Goal: Check status: Check status

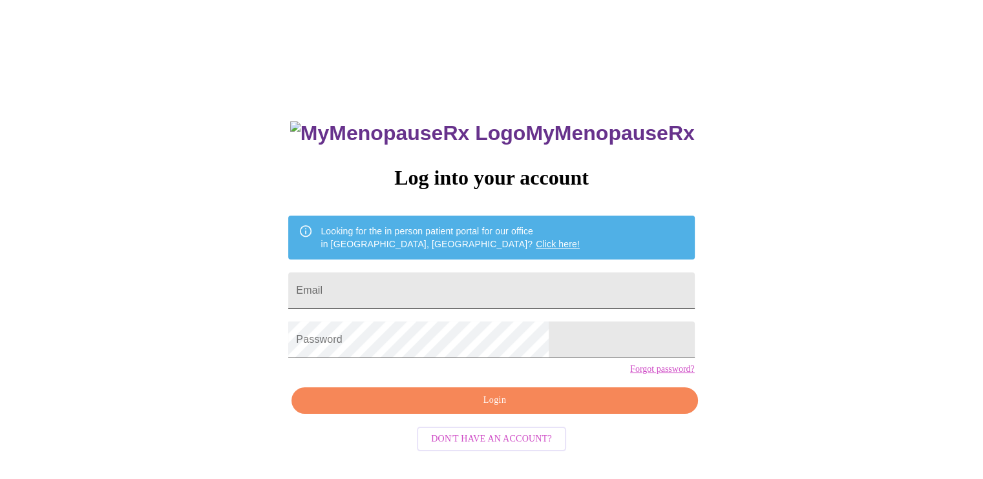
click at [474, 277] on input "Email" at bounding box center [491, 291] width 406 height 36
type input "[EMAIL_ADDRESS][DOMAIN_NAME]"
click at [848, 139] on div "MyMenopauseRx Log into your account Looking for the in person patient portal fo…" at bounding box center [491, 292] width 972 height 575
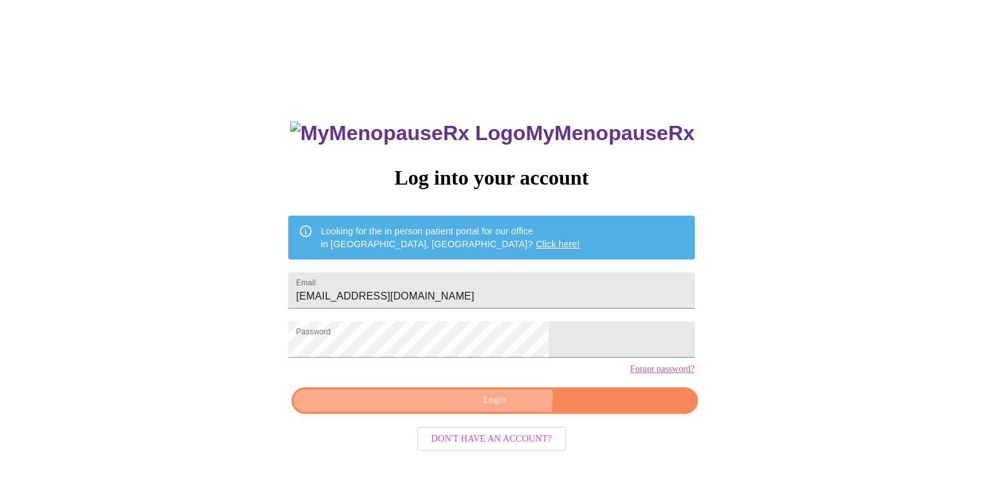
click at [479, 409] on span "Login" at bounding box center [494, 401] width 376 height 16
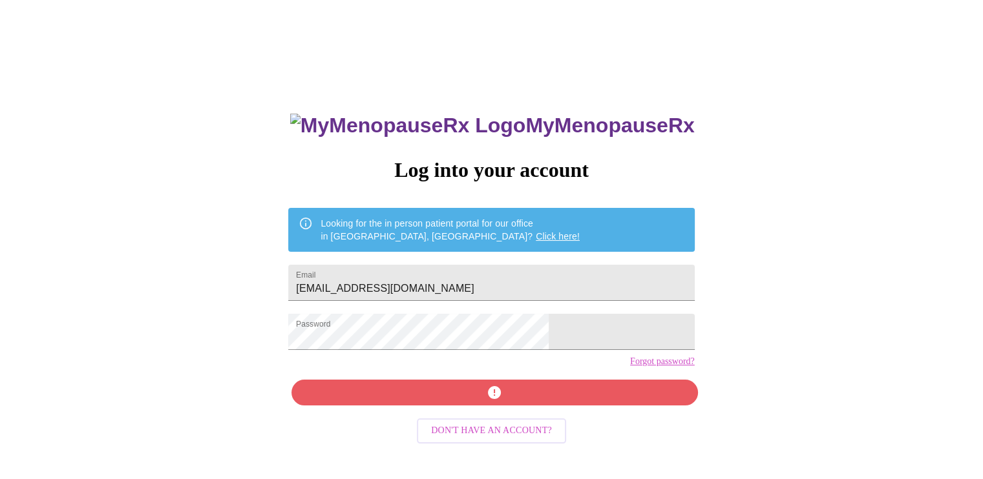
scroll to position [13, 0]
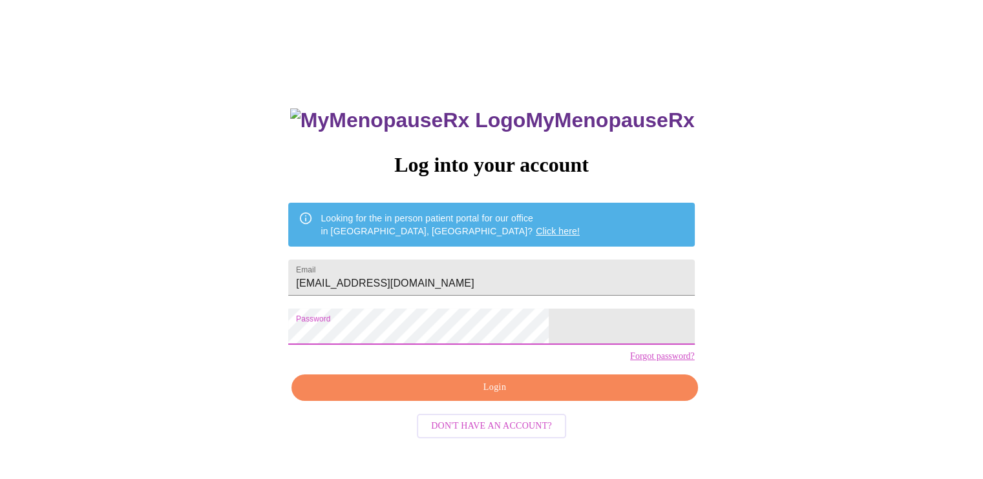
click at [272, 346] on div "MyMenopauseRx Log into your account Looking for the in person patient portal fo…" at bounding box center [491, 279] width 972 height 575
click at [606, 396] on span "Login" at bounding box center [494, 388] width 376 height 16
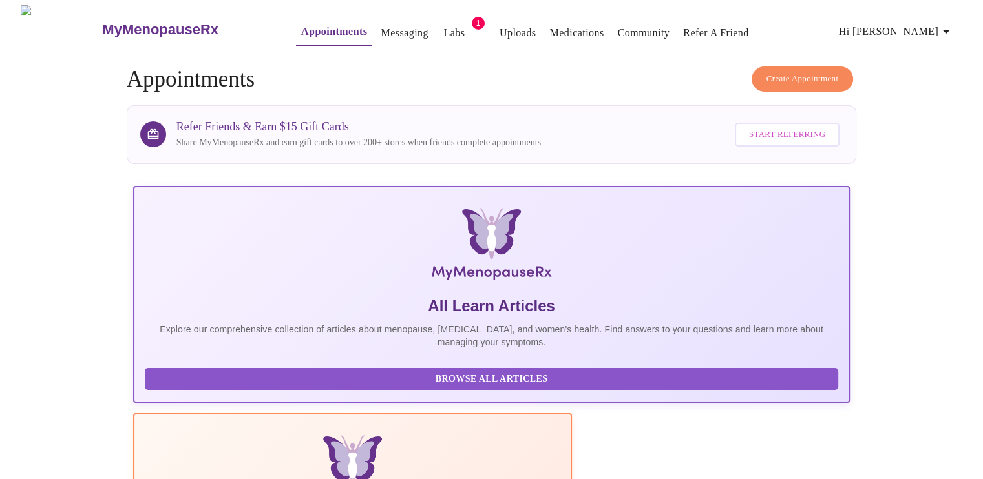
click at [443, 24] on link "Labs" at bounding box center [453, 33] width 21 height 18
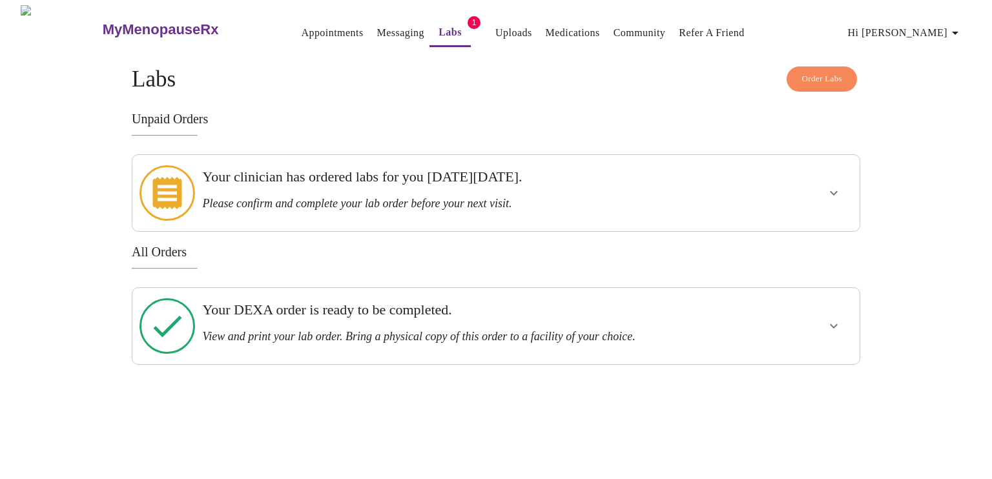
click at [541, 180] on h3 "Your clinician has ordered labs for you [DATE][DATE]." at bounding box center [460, 177] width 517 height 17
click at [834, 191] on icon "show more" at bounding box center [834, 193] width 8 height 5
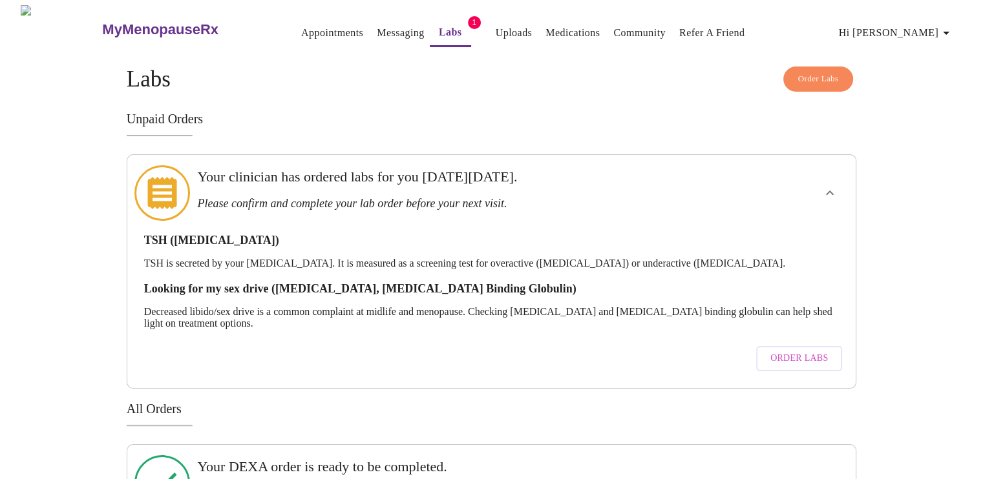
click at [786, 351] on span "Order Labs" at bounding box center [798, 359] width 57 height 16
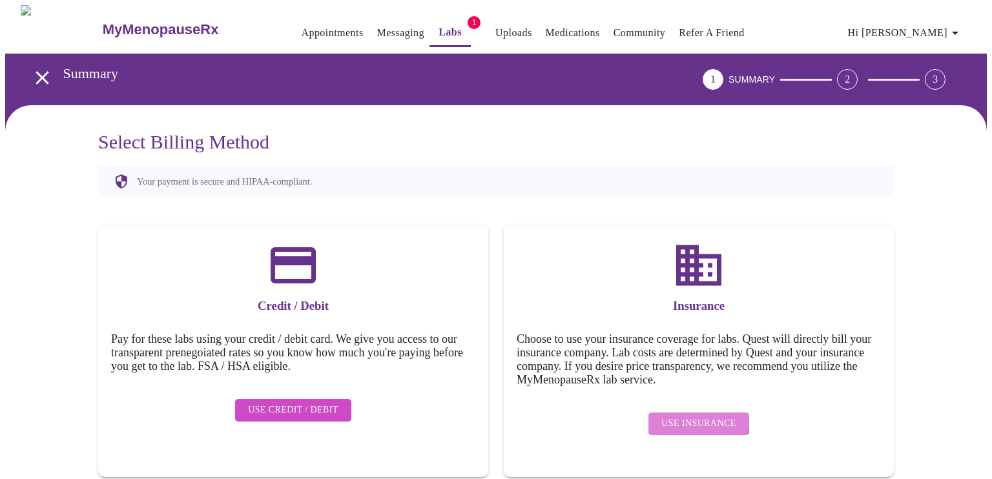
click at [691, 416] on span "Use Insurance" at bounding box center [698, 424] width 74 height 16
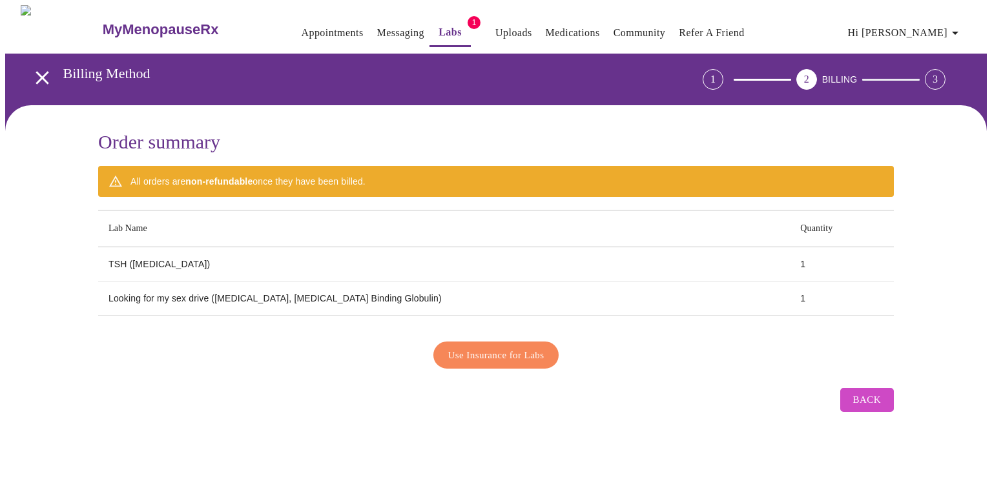
click at [492, 347] on span "Use Insurance for Labs" at bounding box center [496, 355] width 96 height 17
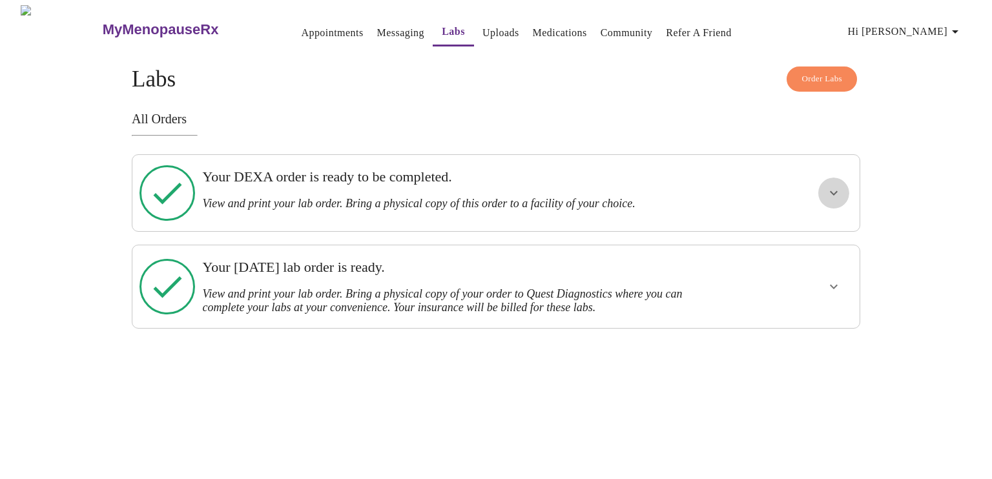
click at [837, 185] on icon "show more" at bounding box center [834, 193] width 16 height 16
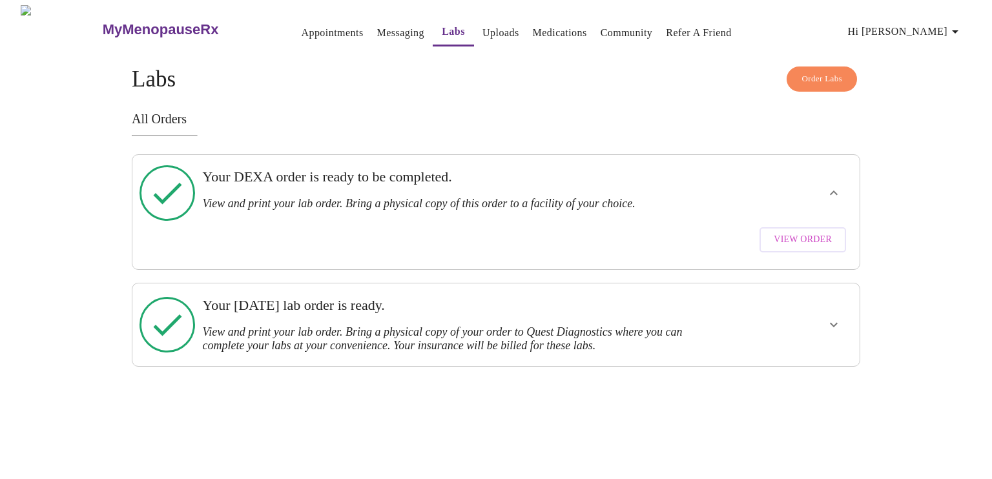
click at [804, 232] on span "View Order" at bounding box center [803, 240] width 58 height 16
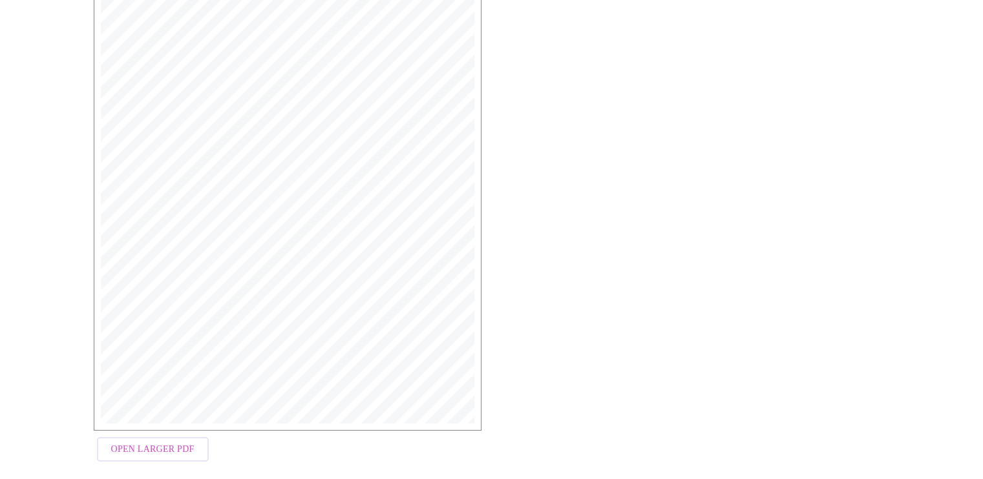
scroll to position [318, 0]
click at [137, 439] on span "Open Larger PDF" at bounding box center [152, 441] width 83 height 16
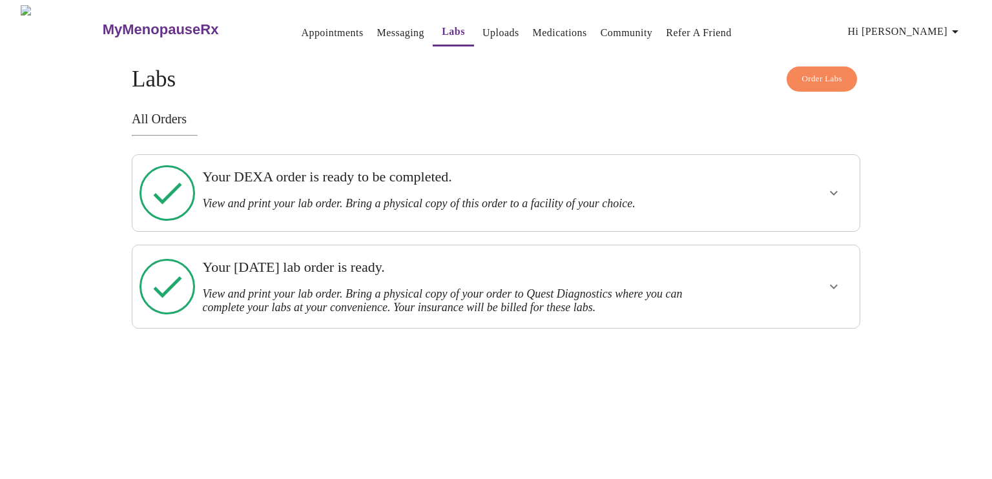
click at [845, 271] on button "show more" at bounding box center [833, 286] width 31 height 31
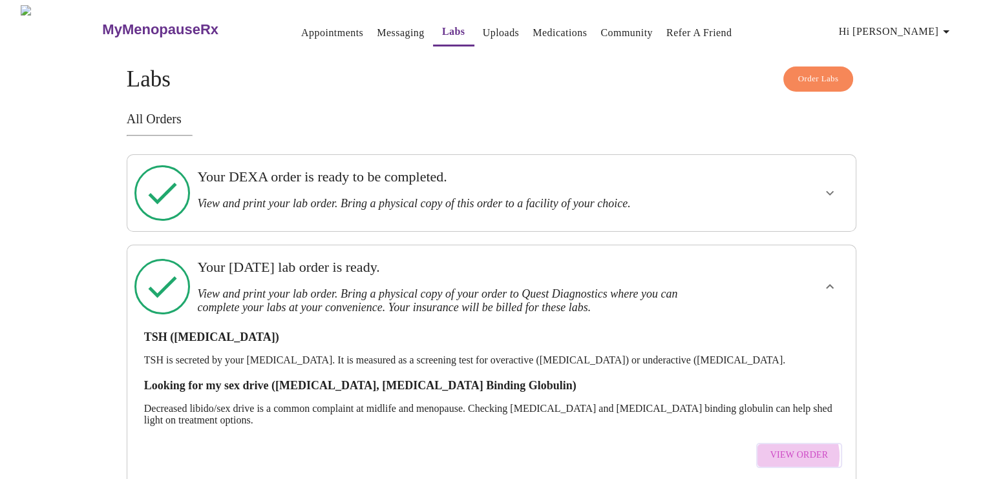
click at [794, 448] on span "View Order" at bounding box center [799, 456] width 58 height 16
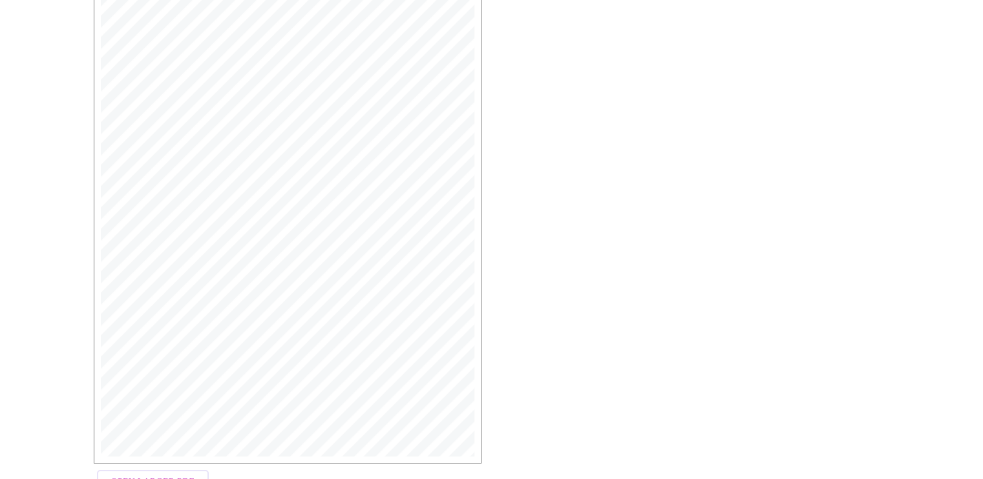
scroll to position [314, 0]
click at [143, 432] on span "Open Larger PDF" at bounding box center [152, 434] width 83 height 16
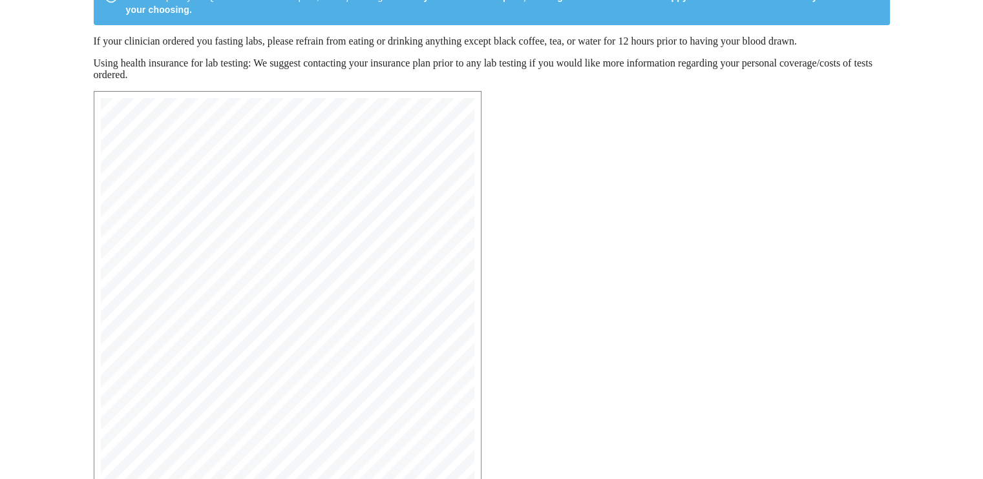
scroll to position [120, 0]
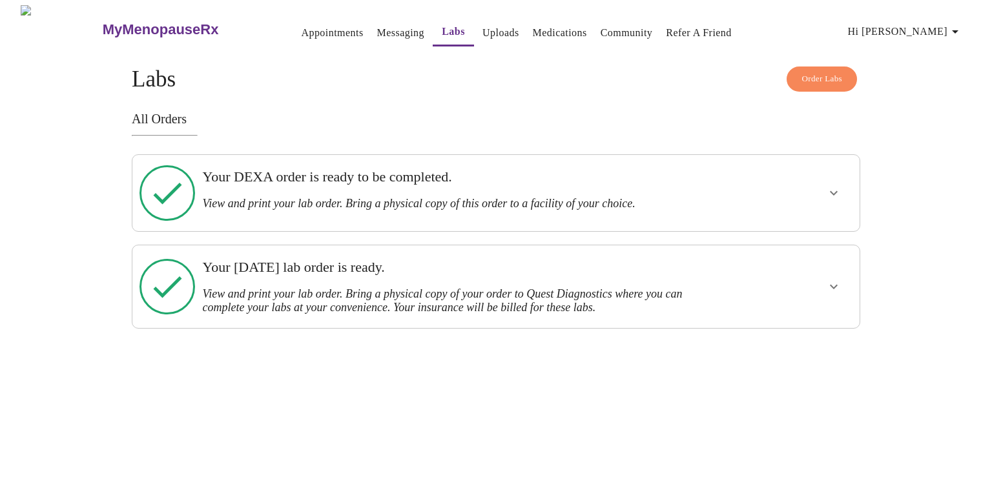
click at [838, 185] on icon "show more" at bounding box center [834, 193] width 16 height 16
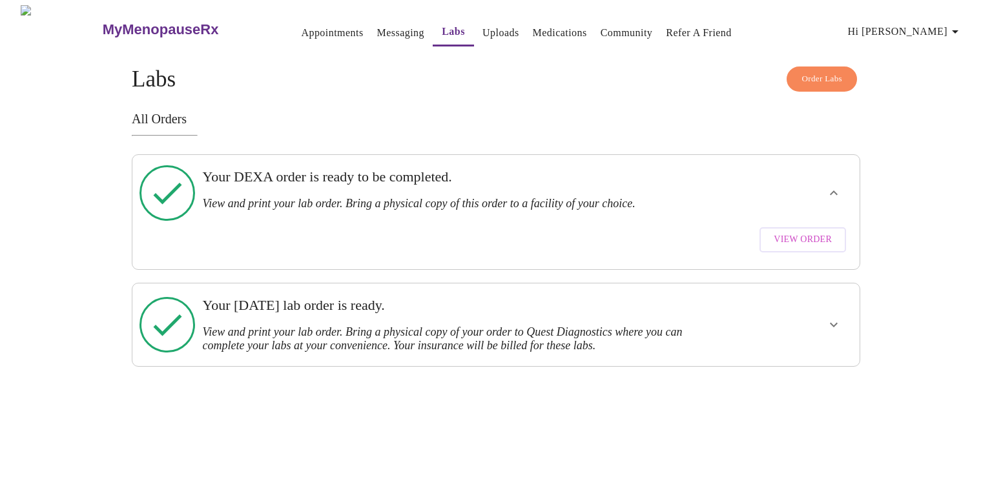
click at [803, 232] on span "View Order" at bounding box center [803, 240] width 58 height 16
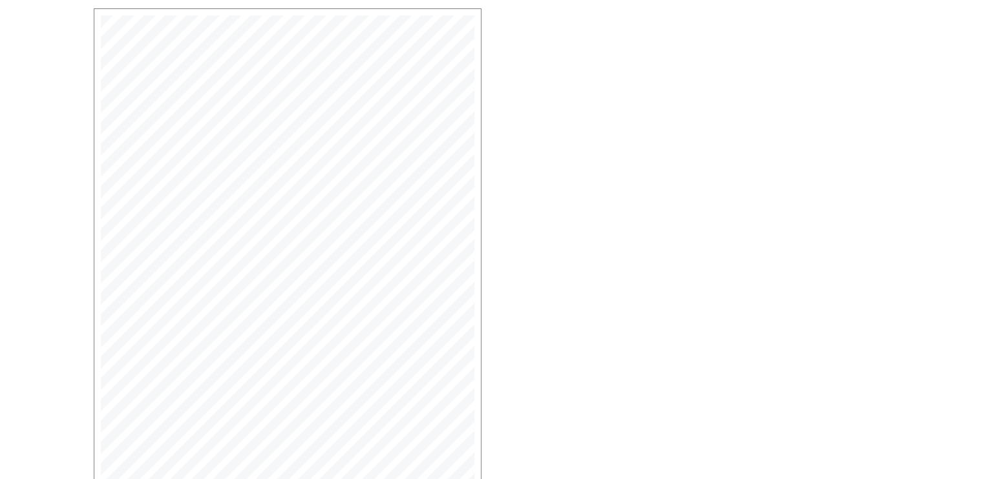
scroll to position [194, 0]
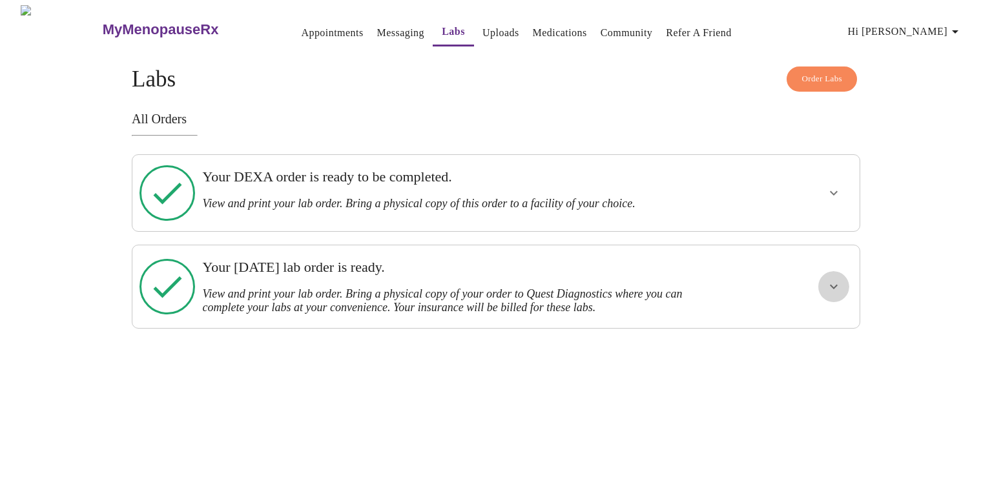
click at [835, 279] on icon "show more" at bounding box center [834, 287] width 16 height 16
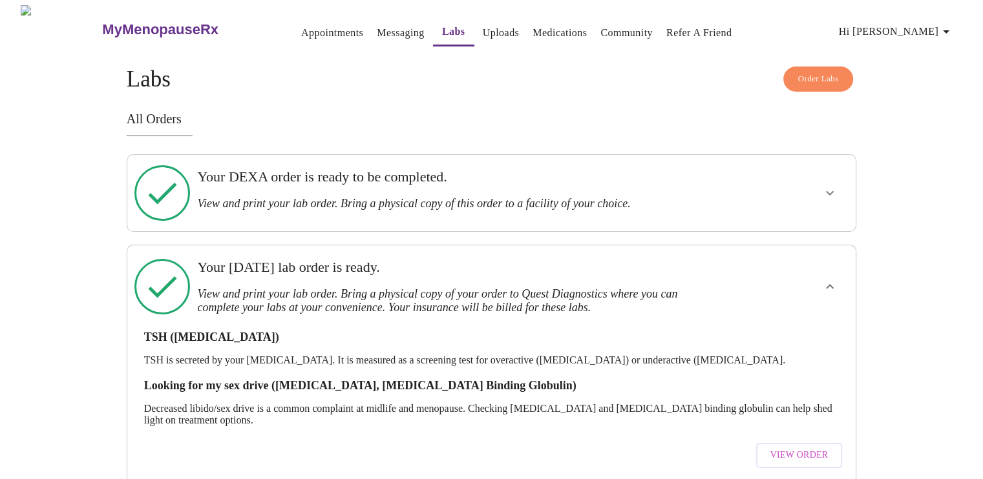
click at [776, 448] on span "View Order" at bounding box center [799, 456] width 58 height 16
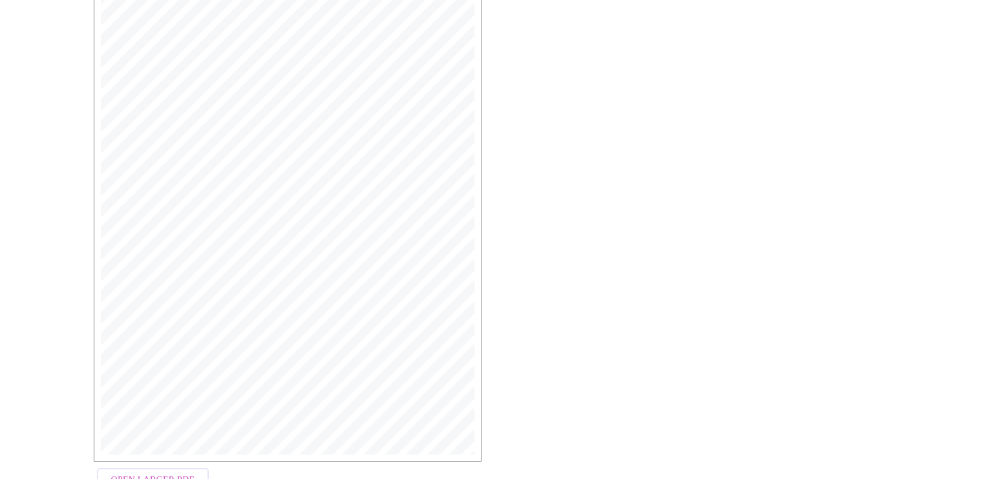
scroll to position [314, 0]
click at [140, 433] on span "Open Larger PDF" at bounding box center [152, 434] width 83 height 16
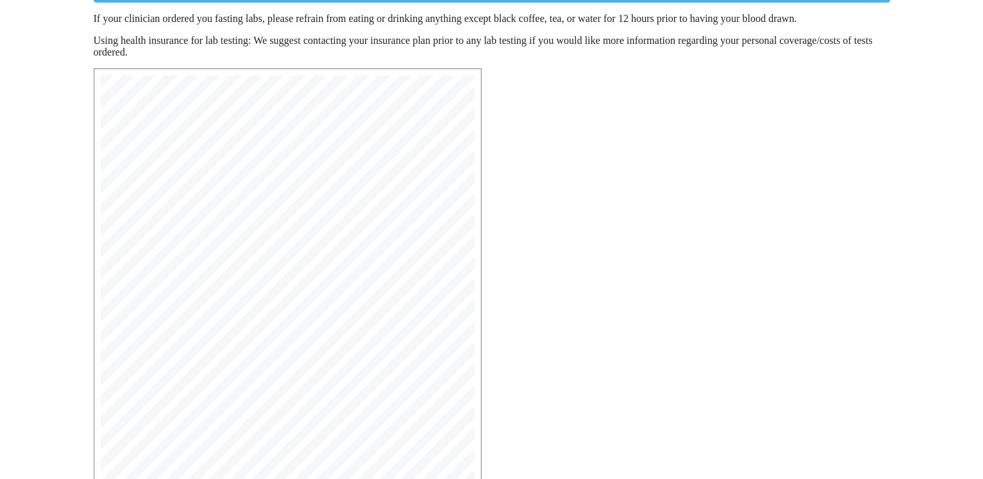
scroll to position [0, 0]
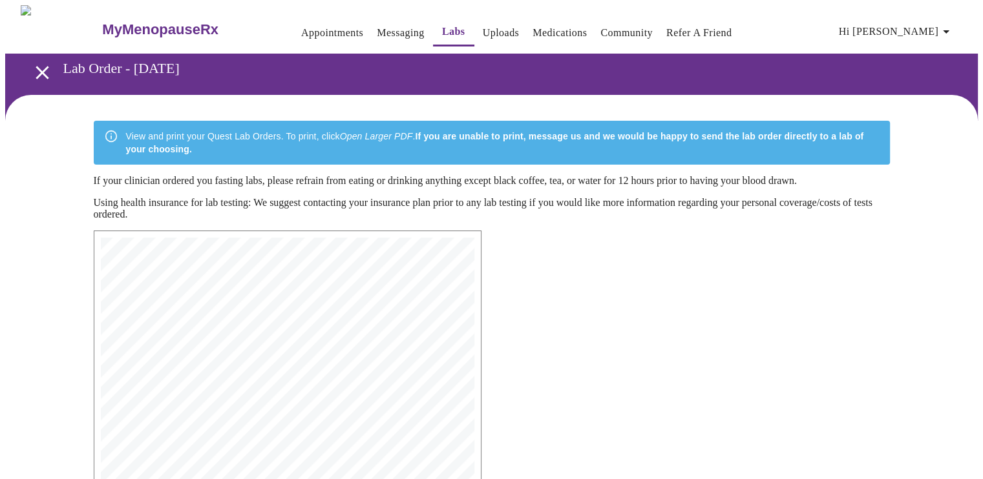
scroll to position [314, 0]
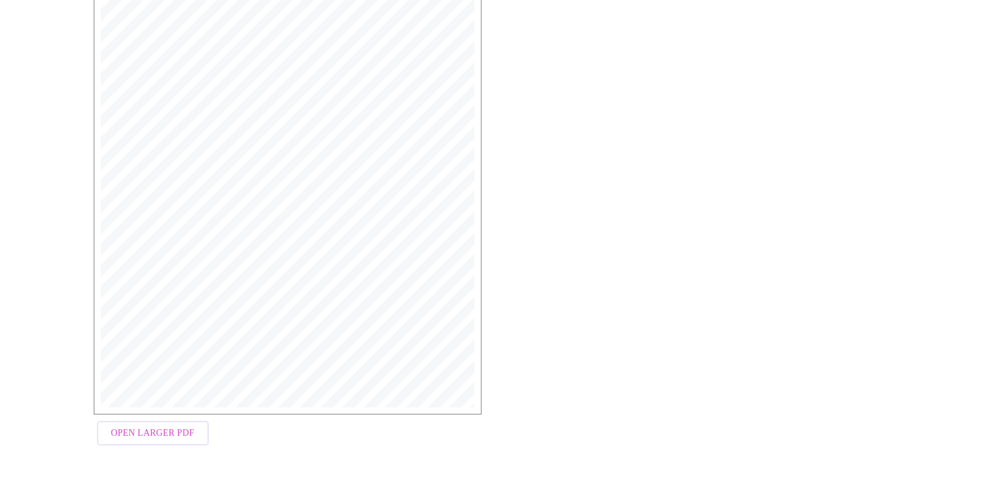
click at [172, 434] on span "Open Larger PDF" at bounding box center [152, 434] width 83 height 16
click at [171, 437] on span "Open Larger PDF" at bounding box center [152, 434] width 83 height 16
click at [138, 432] on span "Open Larger PDF" at bounding box center [152, 434] width 83 height 16
